Goal: Navigation & Orientation: Find specific page/section

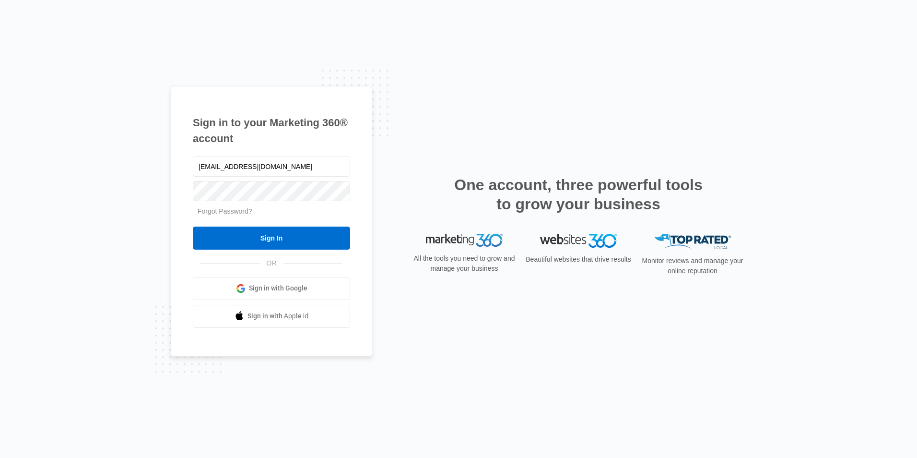
type input "flamethrowerevents@gmail.com"
click at [193, 226] on input "Sign In" at bounding box center [271, 237] width 157 height 23
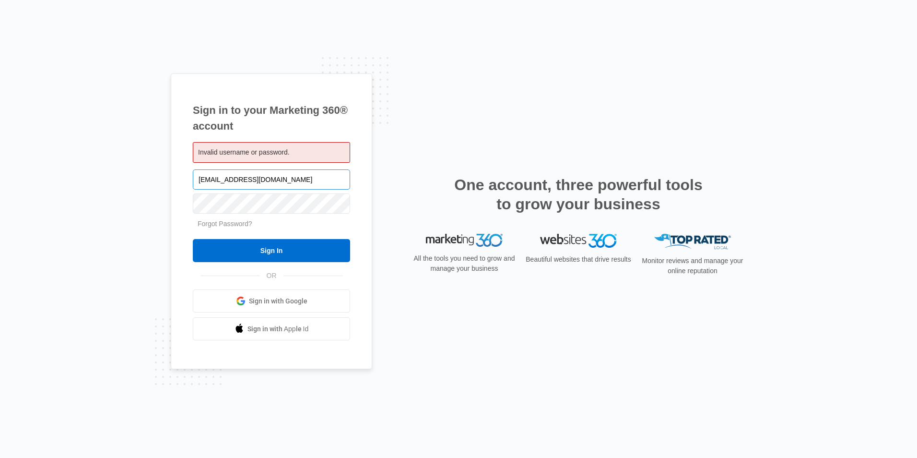
click at [299, 181] on input "flamethrowerevents@gmail.com" at bounding box center [271, 179] width 157 height 20
type input "f"
type input "flamethroweragency@gmail.com"
click at [250, 255] on input "Sign In" at bounding box center [271, 250] width 157 height 23
click at [313, 186] on input "flamethroweragency@gmail.com" at bounding box center [271, 179] width 157 height 20
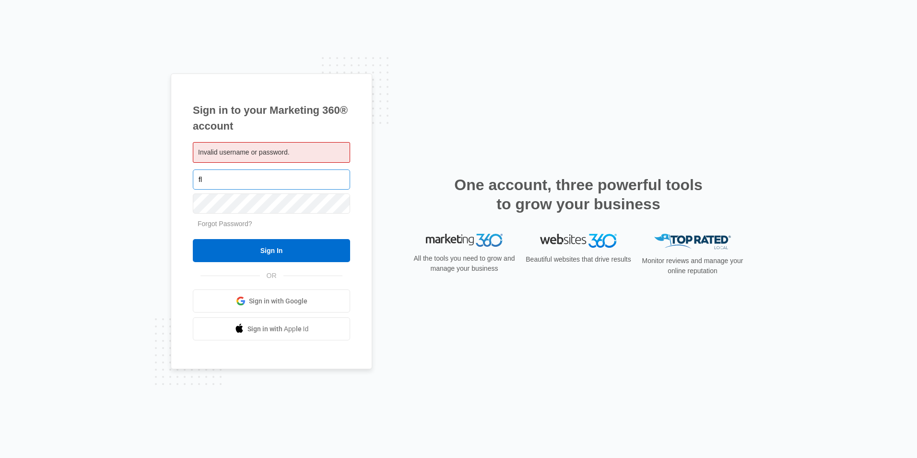
type input "f"
type input "flamethrowerevents@gmail.com"
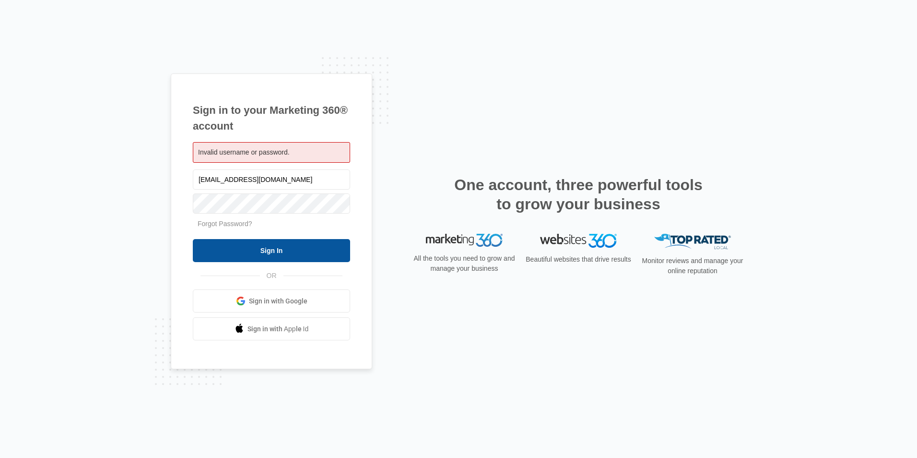
click at [257, 243] on input "Sign In" at bounding box center [271, 250] width 157 height 23
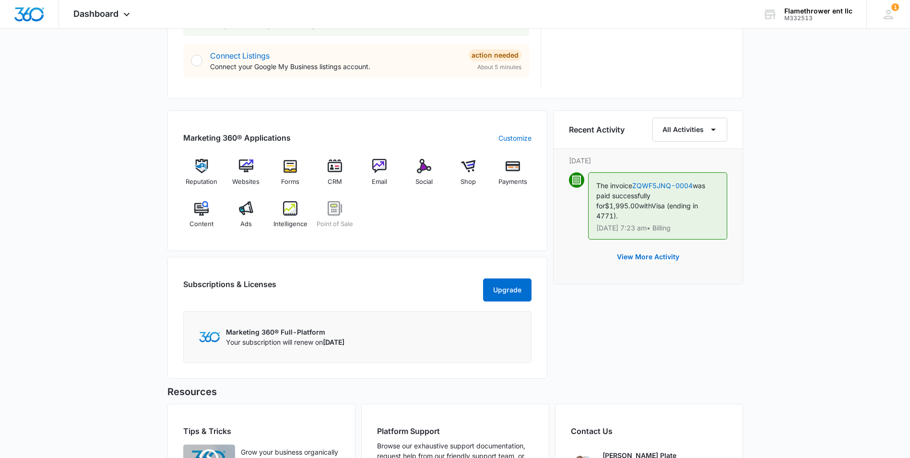
scroll to position [516, 0]
click at [256, 170] on div "Websites" at bounding box center [245, 175] width 37 height 35
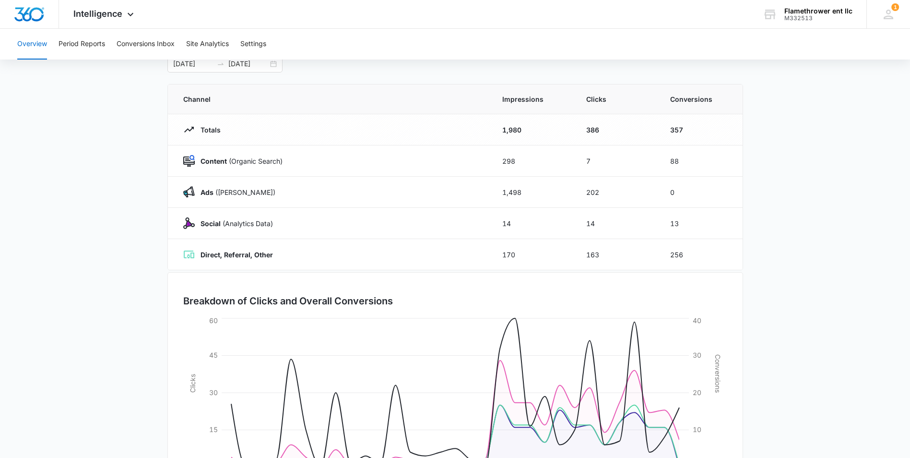
scroll to position [59, 0]
click at [123, 17] on div "Intelligence Apps Reputation Websites Forms CRM Email Social Shop Payments POS …" at bounding box center [105, 14] width 92 height 28
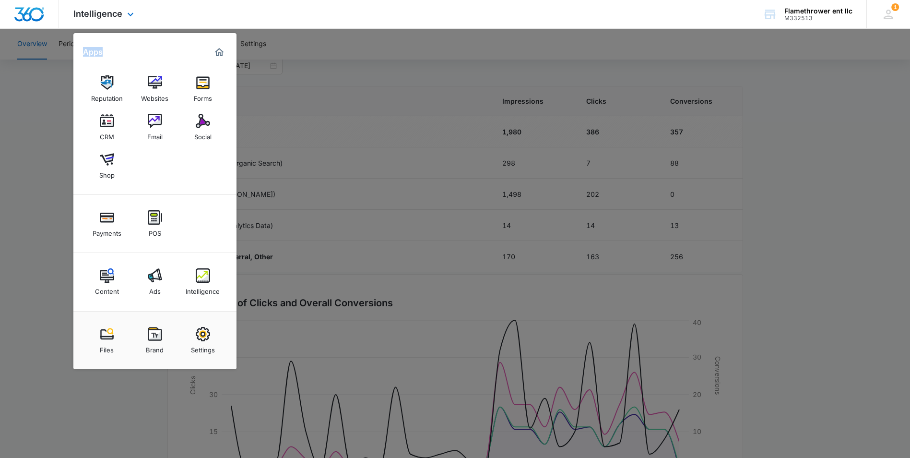
click at [123, 17] on div "Intelligence Apps Reputation Websites Forms CRM Email Social Shop Payments POS …" at bounding box center [105, 14] width 92 height 28
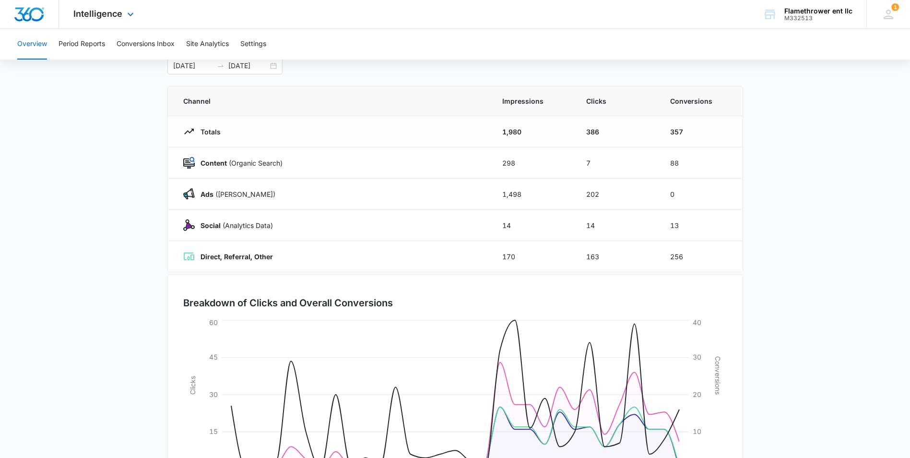
click at [123, 17] on div "Intelligence Apps Reputation Websites Forms CRM Email Social Shop Payments POS …" at bounding box center [105, 14] width 92 height 28
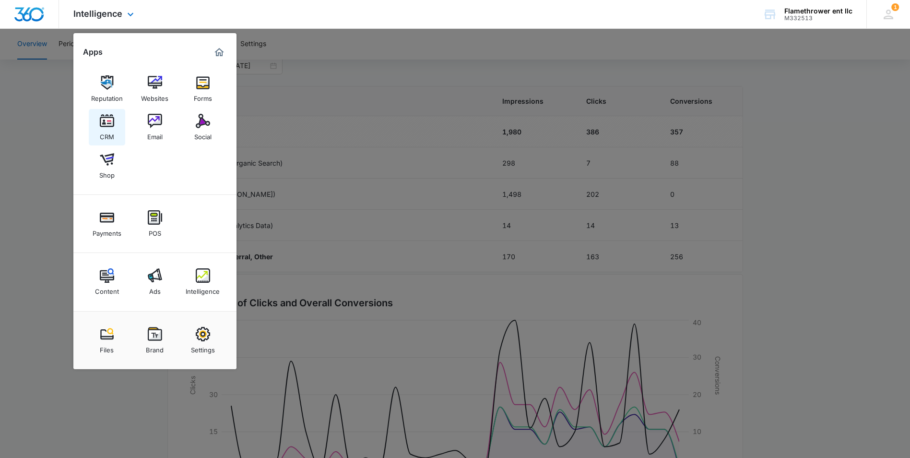
click at [111, 120] on img at bounding box center [107, 121] width 14 height 14
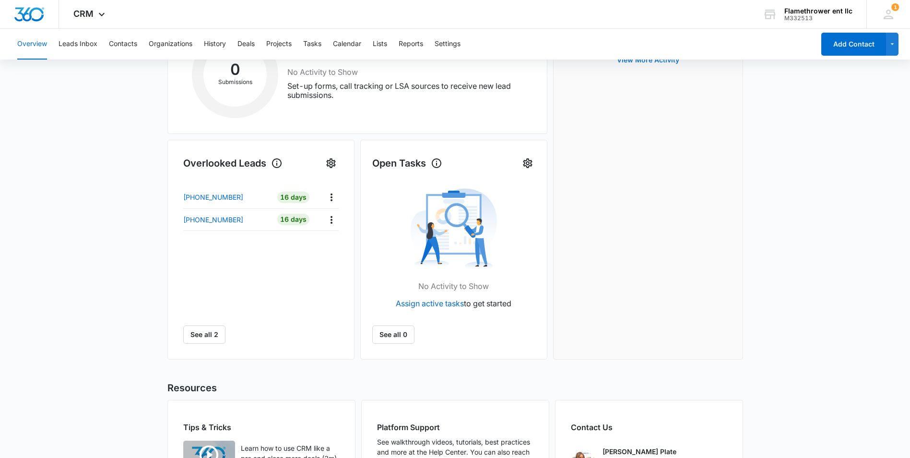
scroll to position [125, 0]
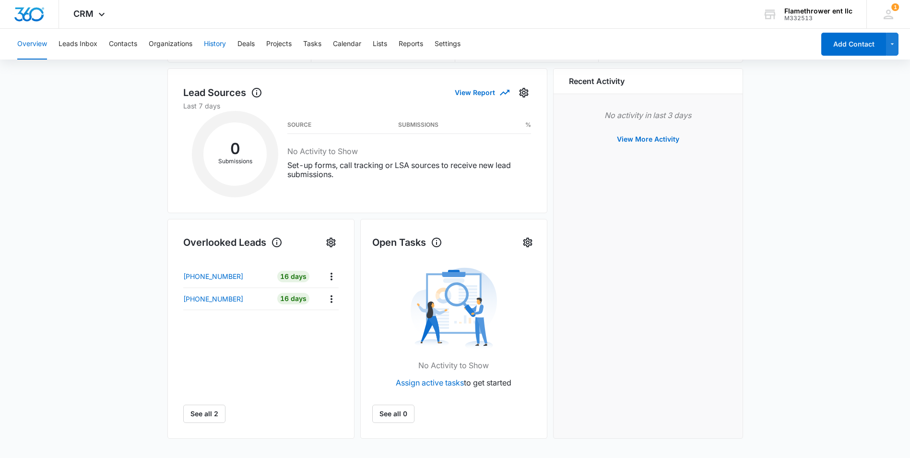
click at [216, 48] on button "History" at bounding box center [215, 44] width 22 height 31
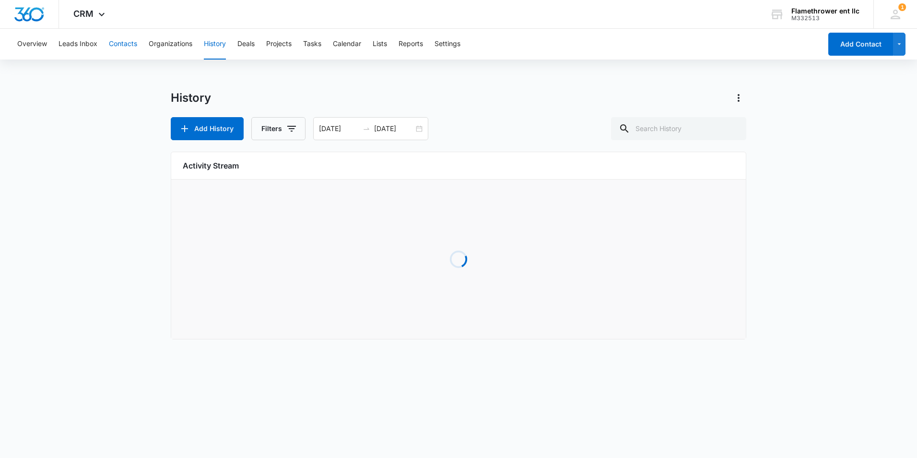
click at [115, 46] on button "Contacts" at bounding box center [123, 44] width 28 height 31
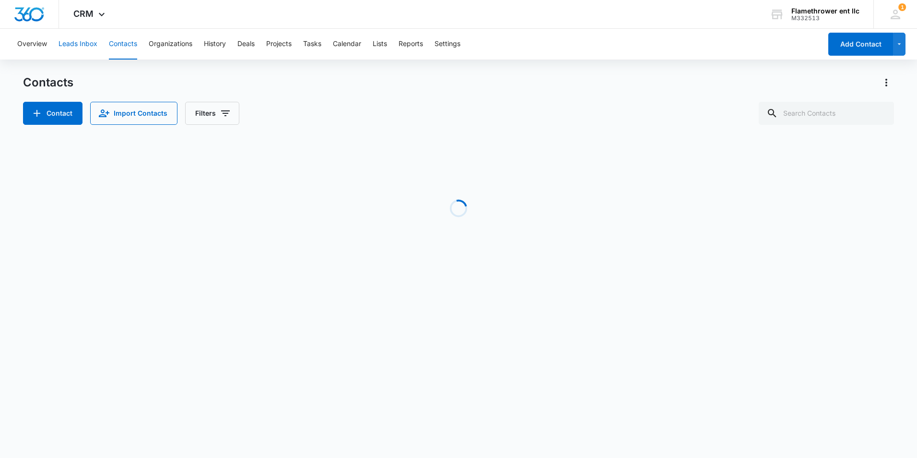
click at [86, 48] on button "Leads Inbox" at bounding box center [78, 44] width 39 height 31
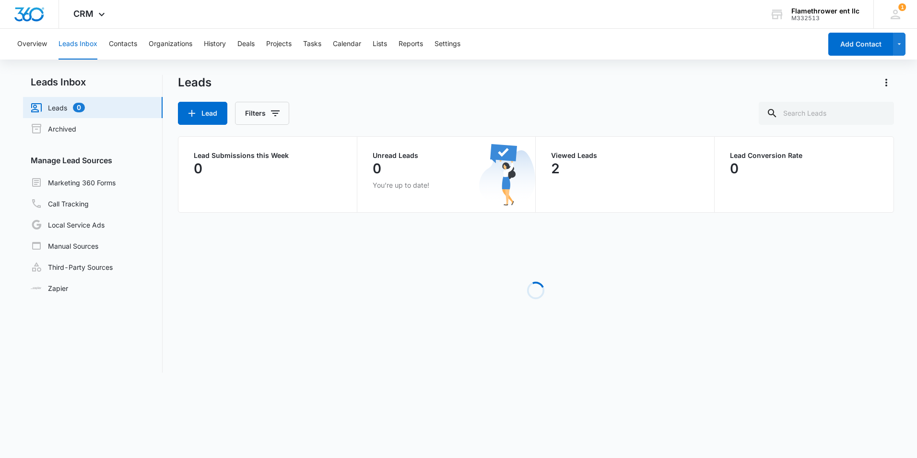
click appcues "× Using Your Leads Inbox Manage and nurture your leads The Leads Inbox lets you…"
click at [96, 14] on icon at bounding box center [102, 17] width 12 height 12
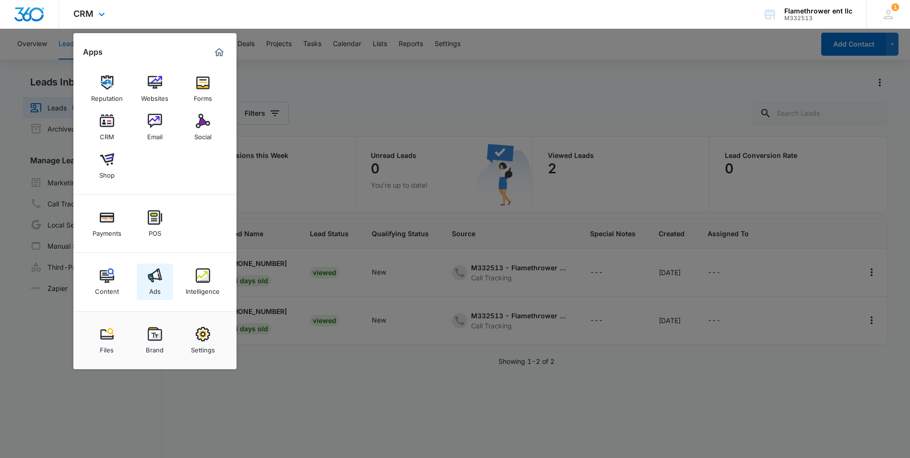
click at [154, 288] on div "Ads" at bounding box center [155, 289] width 12 height 12
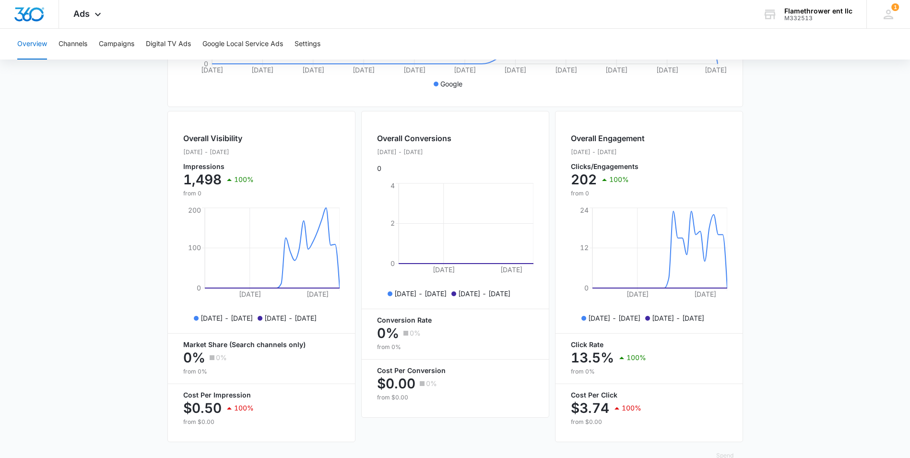
scroll to position [329, 0]
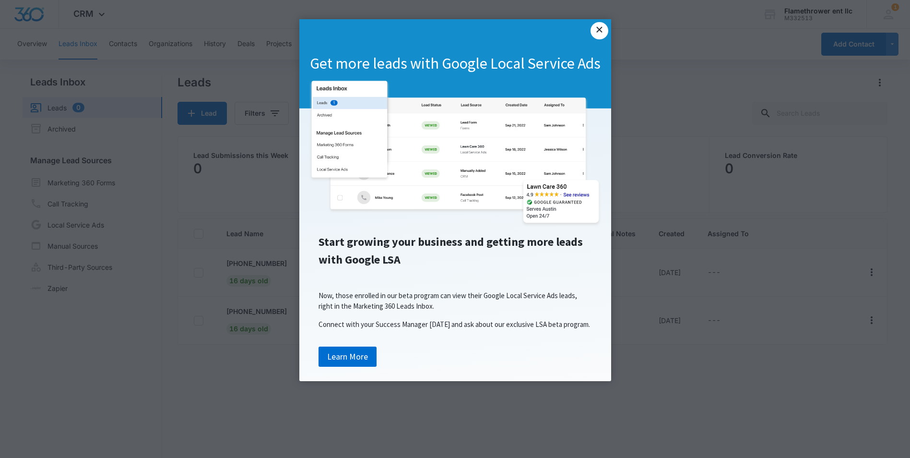
click at [598, 30] on link "×" at bounding box center [599, 30] width 17 height 17
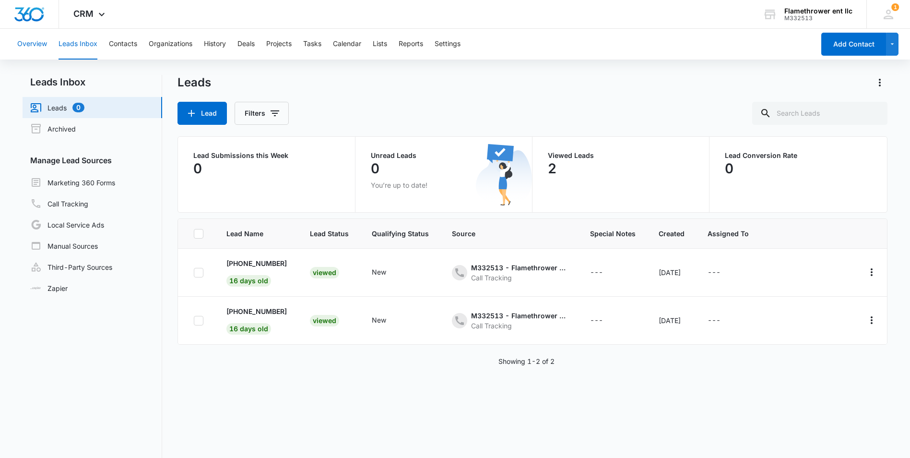
click at [36, 48] on button "Overview" at bounding box center [32, 44] width 30 height 31
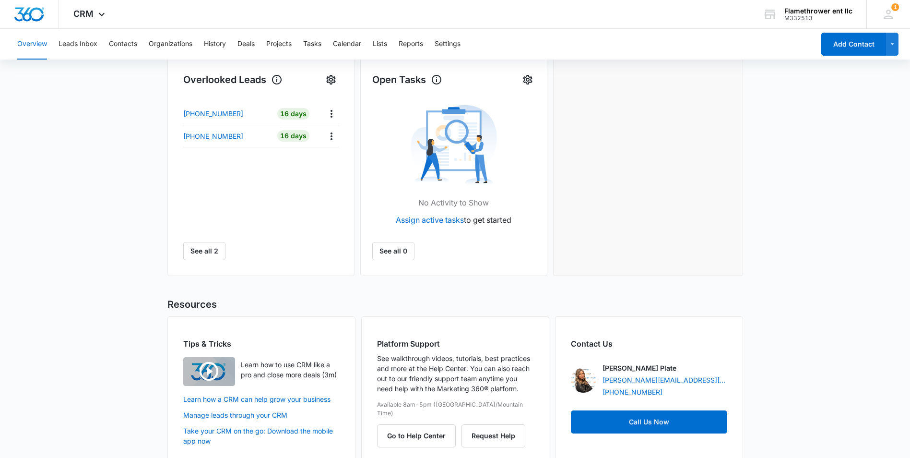
scroll to position [303, 0]
